Goal: Task Accomplishment & Management: Manage account settings

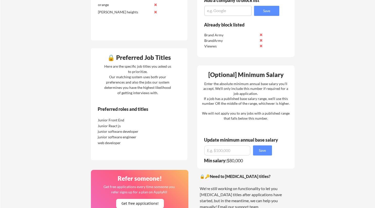
scroll to position [273, 0]
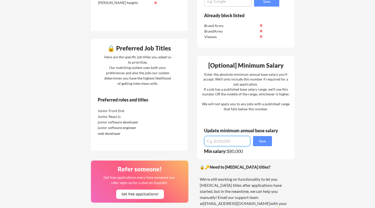
click at [234, 144] on input "input" at bounding box center [228, 141] width 46 height 10
click at [212, 142] on input "input" at bounding box center [228, 141] width 46 height 10
type input "$."
type input "$70,000"
click at [266, 154] on div "Min salary: $80,000" at bounding box center [239, 153] width 71 height 8
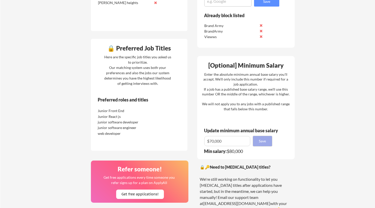
click at [266, 144] on button "Save" at bounding box center [262, 141] width 19 height 10
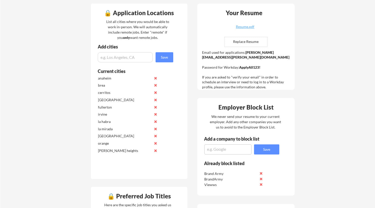
scroll to position [93, 0]
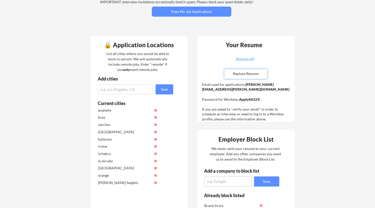
click at [235, 78] on input "file" at bounding box center [246, 74] width 43 height 10
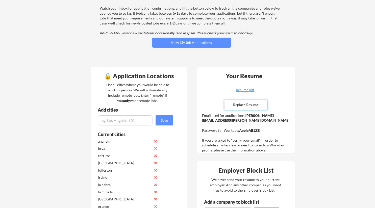
scroll to position [0, 0]
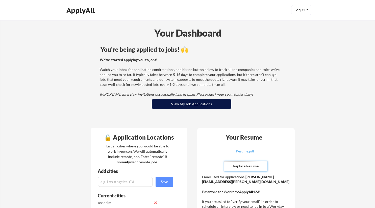
click at [219, 106] on button "View My Job Applications" at bounding box center [192, 104] width 80 height 10
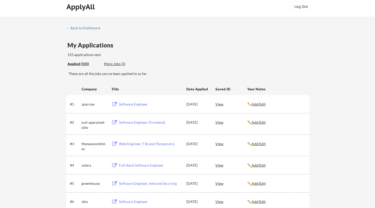
scroll to position [6, 0]
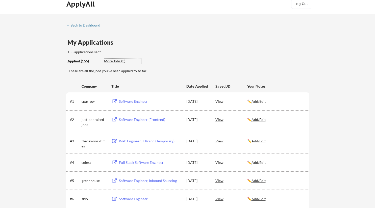
click at [113, 59] on div "More Jobs (3)" at bounding box center [122, 61] width 37 height 5
